Goal: Task Accomplishment & Management: Use online tool/utility

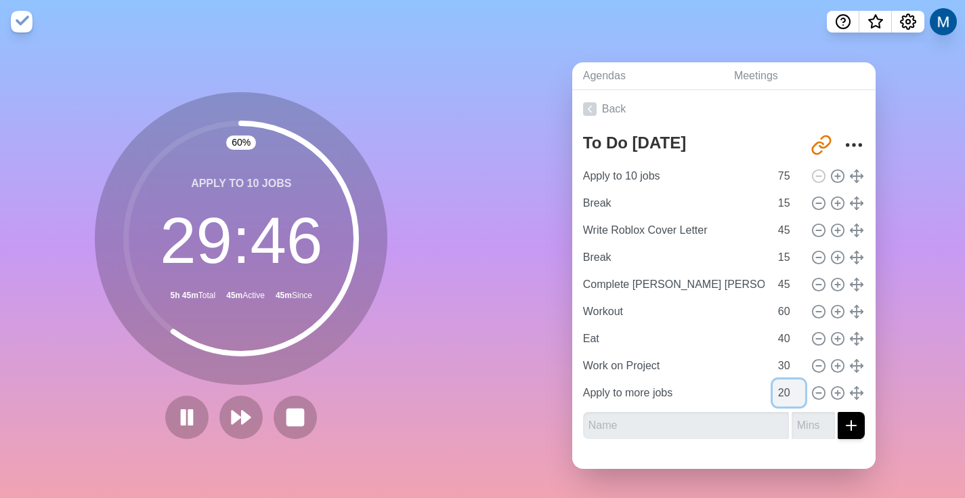
click at [773, 384] on input "20" at bounding box center [789, 392] width 33 height 27
click at [773, 381] on input "20" at bounding box center [789, 392] width 33 height 27
click at [773, 384] on input "30" at bounding box center [789, 392] width 33 height 27
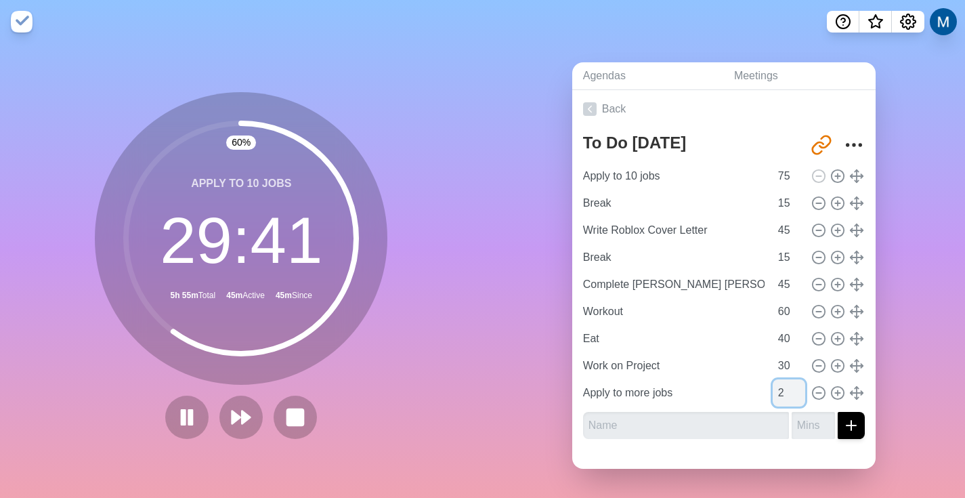
type input "2"
click button at bounding box center [819, 393] width 16 height 16
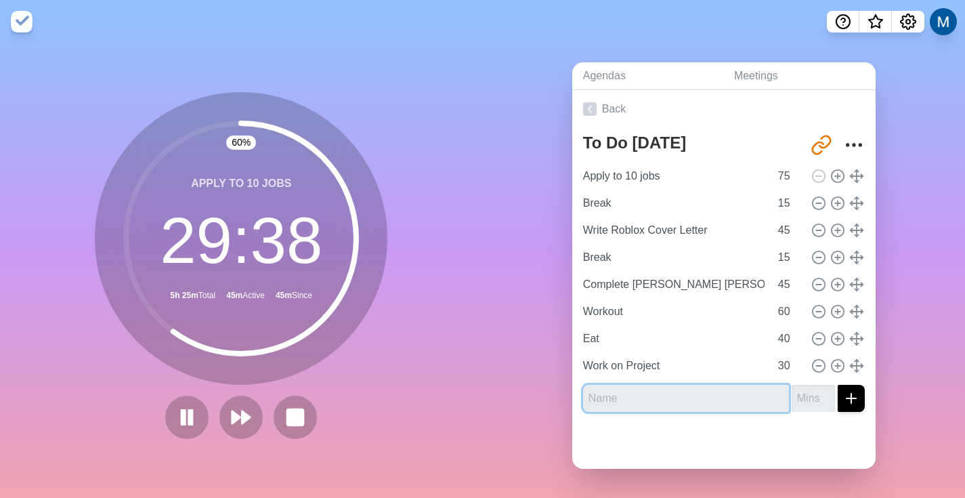
click at [717, 394] on input "text" at bounding box center [686, 398] width 206 height 27
type input "Apply to more jobs"
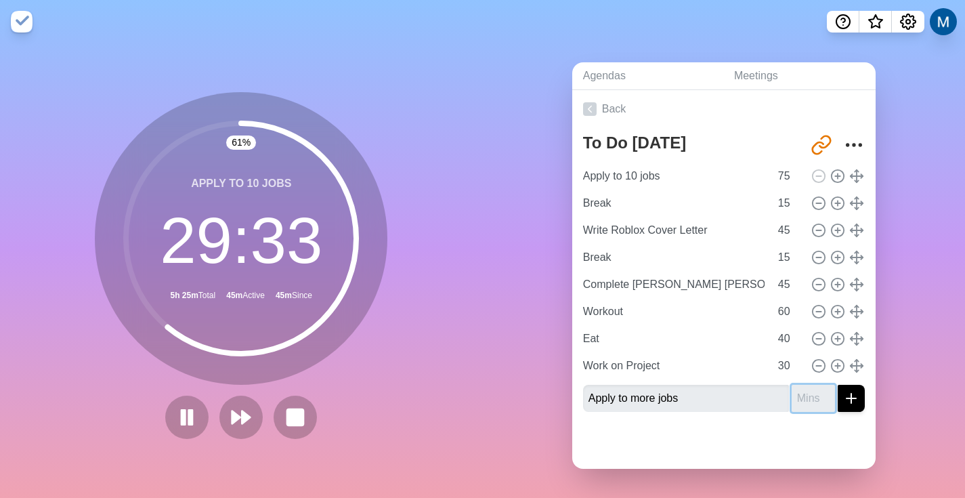
click at [792, 385] on input "number" at bounding box center [813, 398] width 43 height 27
type input "20"
click at [838, 385] on button "submit" at bounding box center [851, 398] width 27 height 27
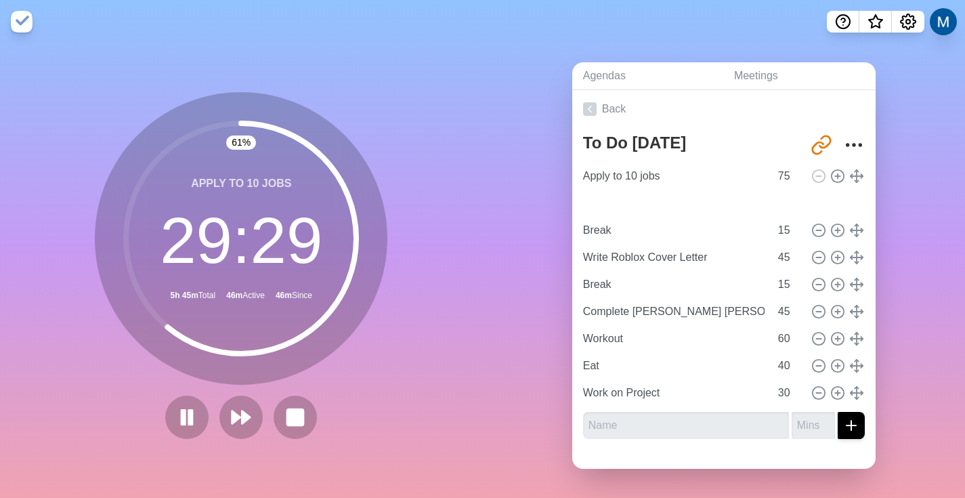
type input "Apply to more jobs"
type input "20"
type input "Break"
type input "15"
type input "Write Roblox Cover Letter"
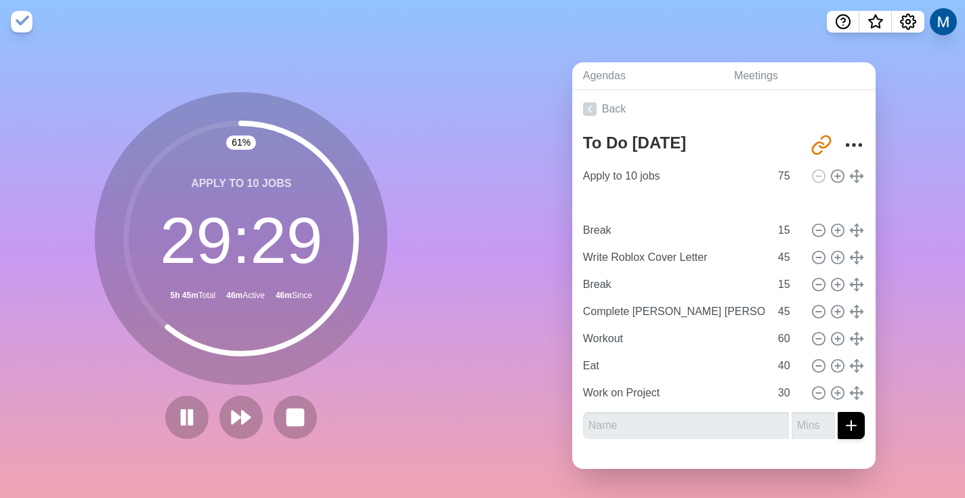
type input "45"
type input "Break"
type input "15"
type input "Complete [PERSON_NAME] [PERSON_NAME]"
type input "45"
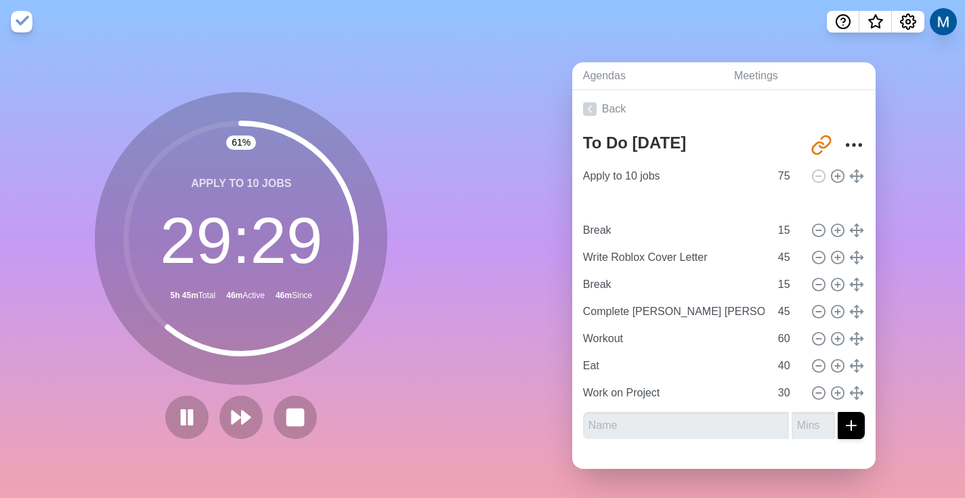
type input "Workout"
type input "60"
type input "Eat"
type input "40"
type input "Work on Project"
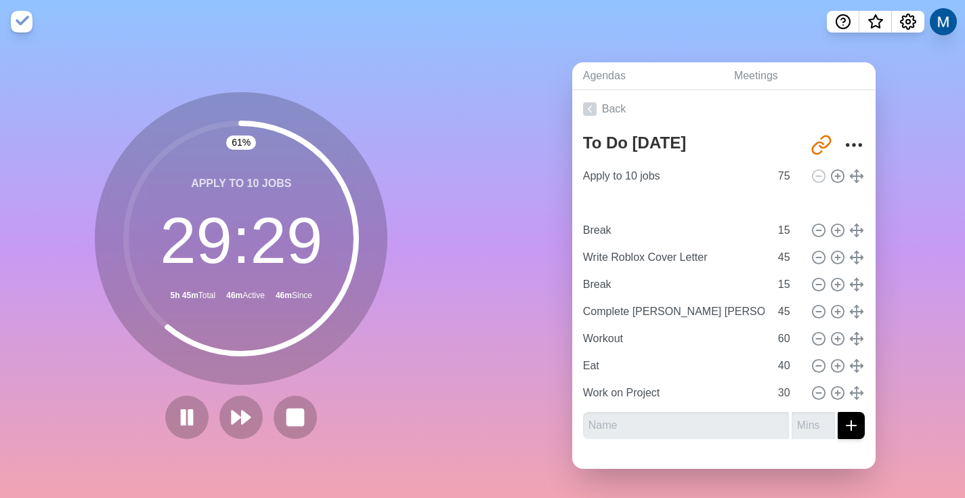
type input "30"
drag, startPoint x: 839, startPoint y: 385, endPoint x: 712, endPoint y: 3, distance: 402.5
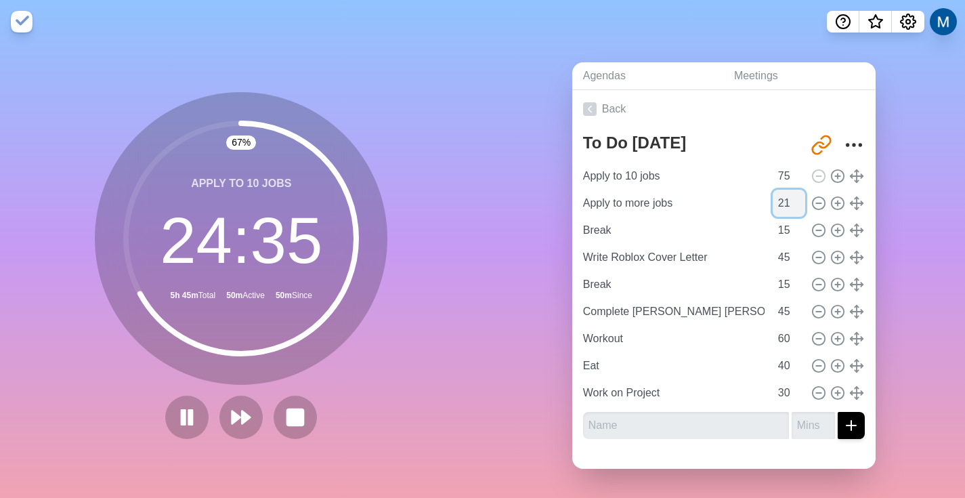
click at [783, 190] on input "21" at bounding box center [789, 203] width 33 height 27
click at [783, 190] on input "22" at bounding box center [789, 203] width 33 height 27
click at [783, 190] on input "23" at bounding box center [789, 203] width 33 height 27
click at [783, 190] on input "24" at bounding box center [789, 203] width 33 height 27
click at [783, 190] on input "25" at bounding box center [789, 203] width 33 height 27
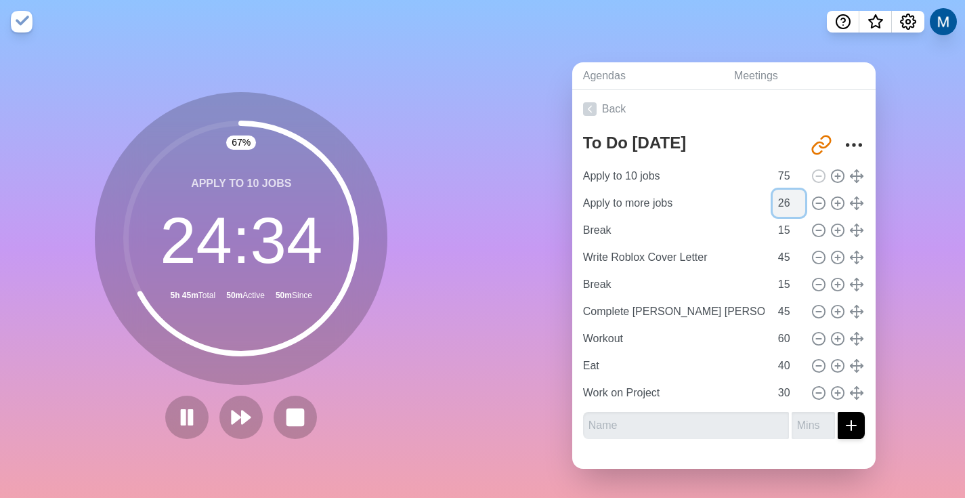
click at [783, 190] on input "26" at bounding box center [789, 203] width 33 height 27
click at [783, 190] on input "27" at bounding box center [789, 203] width 33 height 27
click at [783, 190] on input "28" at bounding box center [789, 203] width 33 height 27
click at [783, 190] on input "29" at bounding box center [789, 203] width 33 height 27
type input "30"
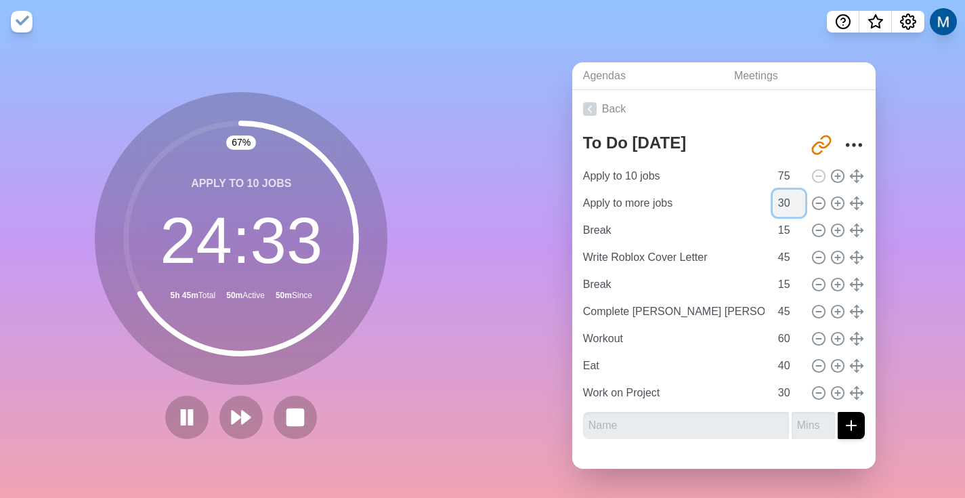
click at [783, 190] on input "30" at bounding box center [789, 203] width 33 height 27
